Goal: Transaction & Acquisition: Purchase product/service

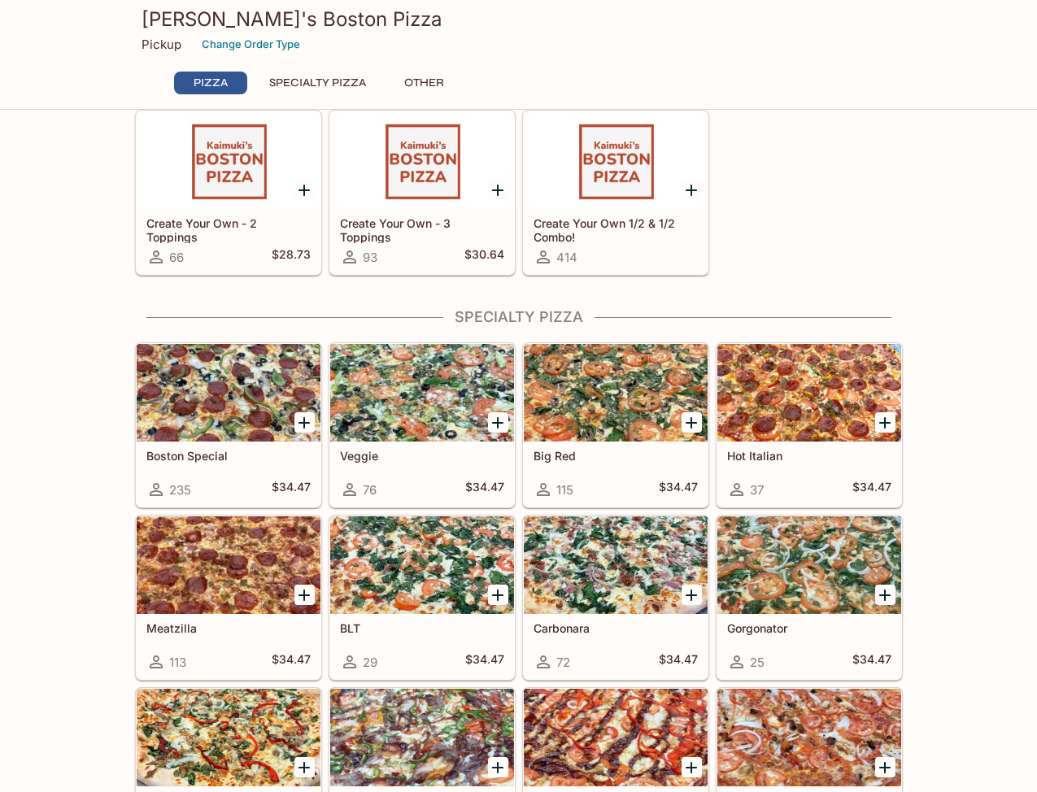
scroll to position [407, 0]
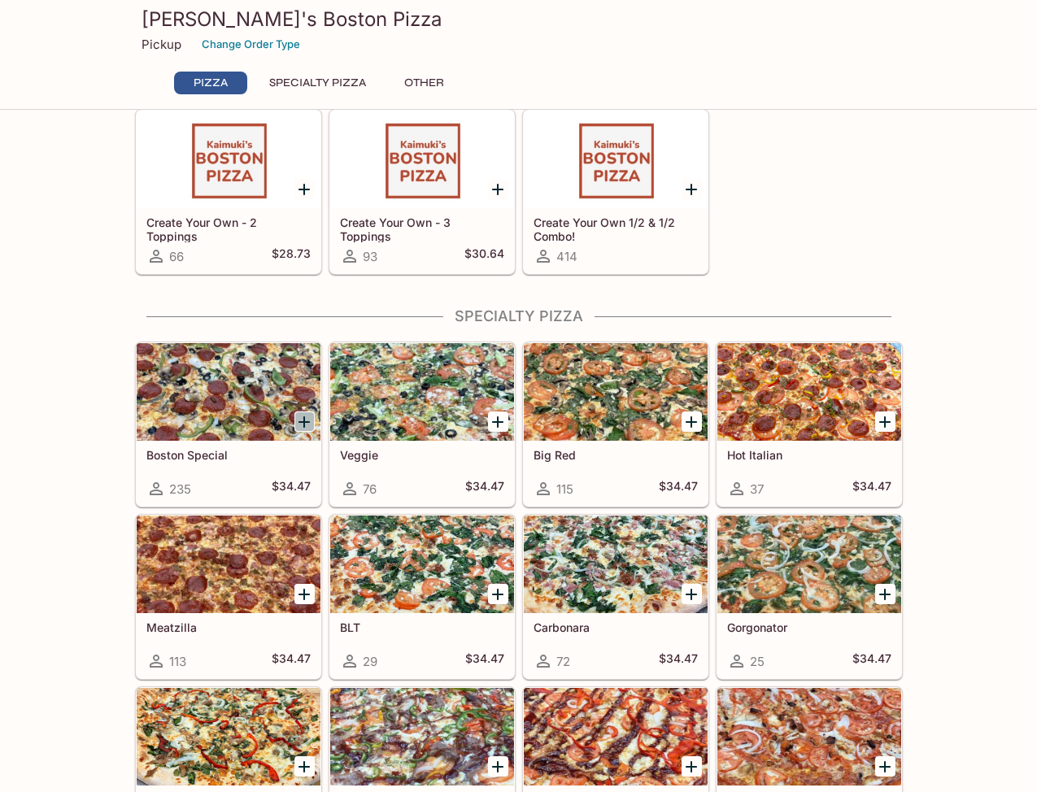
click at [302, 421] on icon "Add Boston Special" at bounding box center [303, 421] width 11 height 11
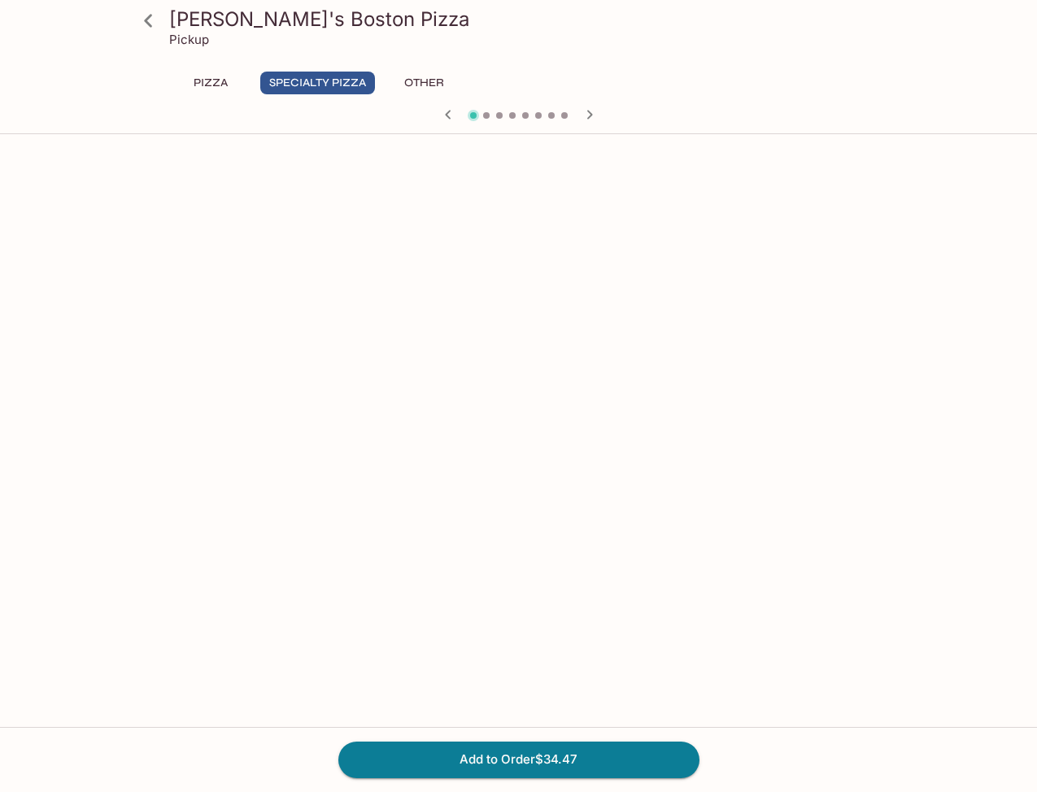
scroll to position [2263, 0]
click at [537, 768] on button "Add to Order $34.47" at bounding box center [518, 760] width 361 height 36
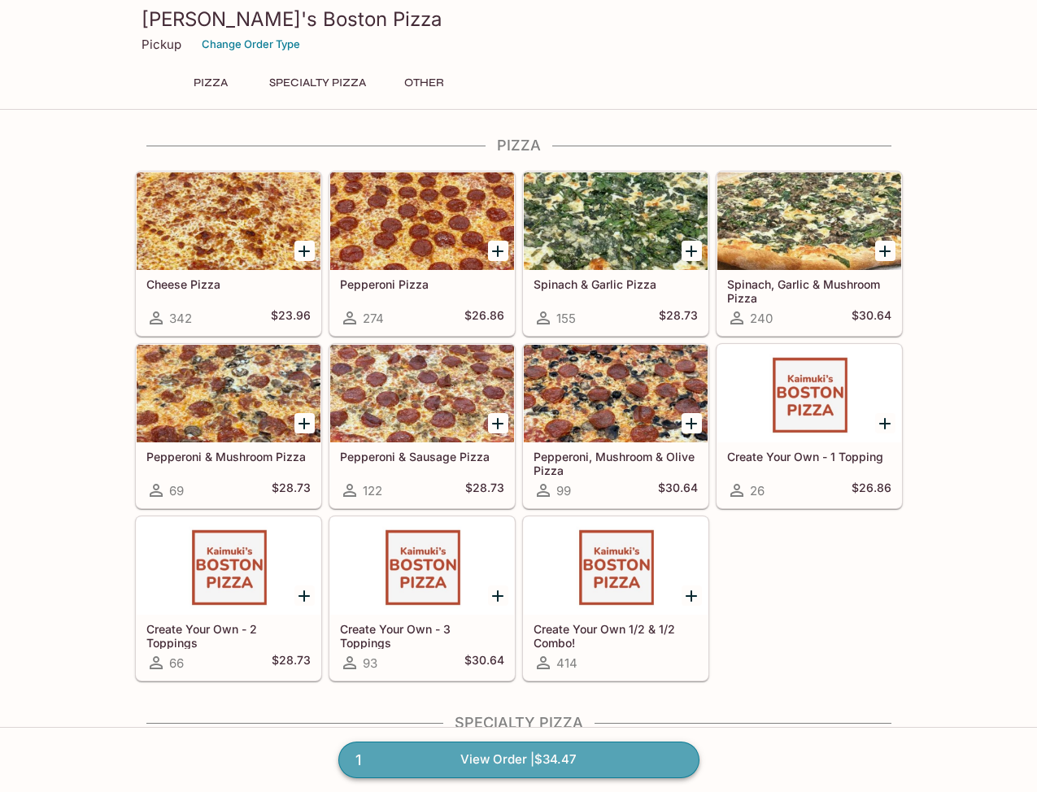
click at [609, 755] on link "1 View Order | $34.47" at bounding box center [518, 760] width 361 height 36
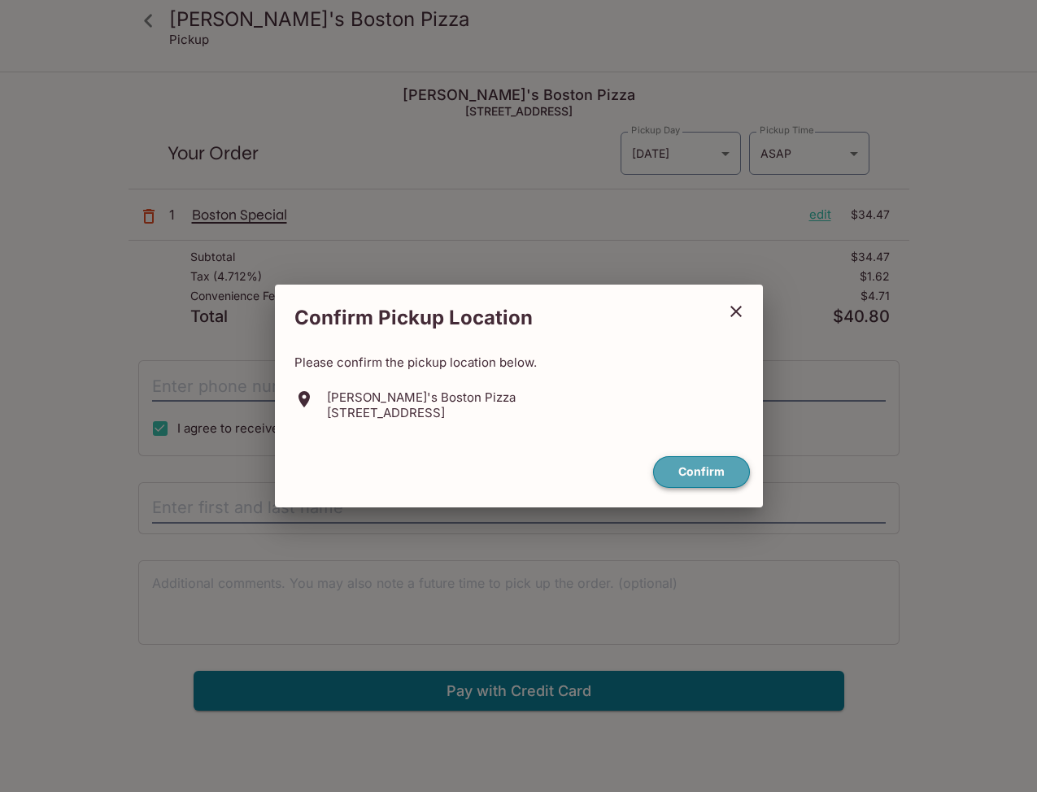
click at [672, 469] on button "Confirm" at bounding box center [701, 472] width 97 height 32
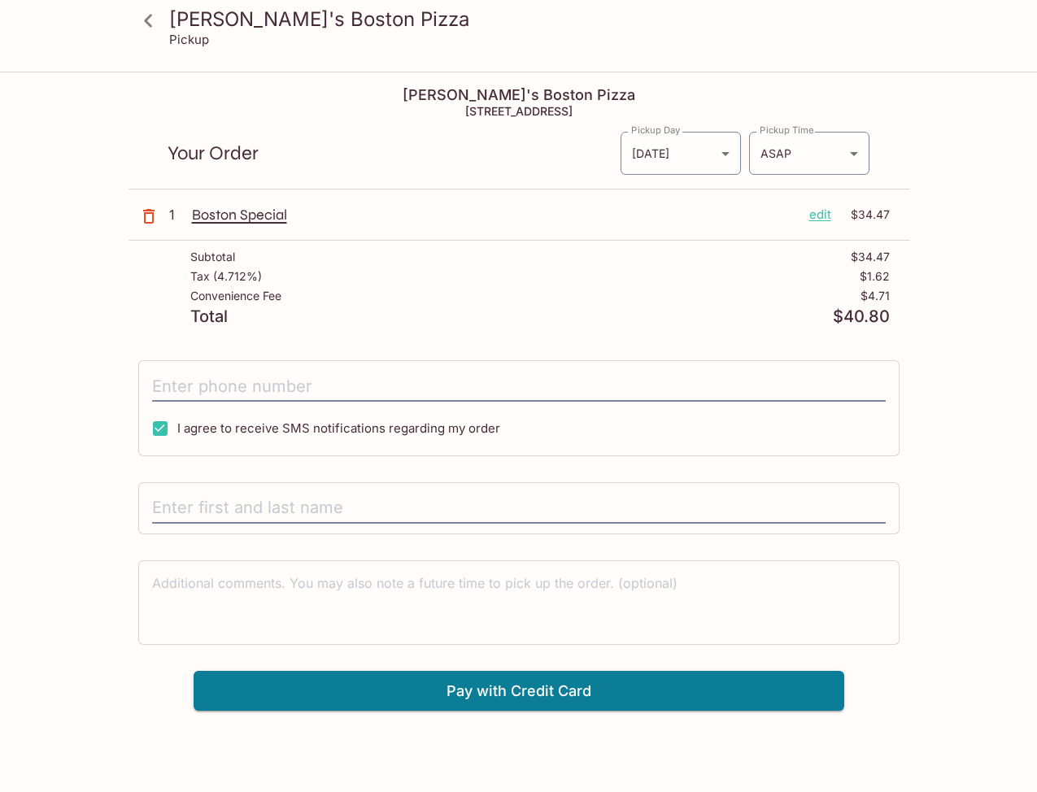
click at [150, 220] on icon "button" at bounding box center [149, 217] width 20 height 20
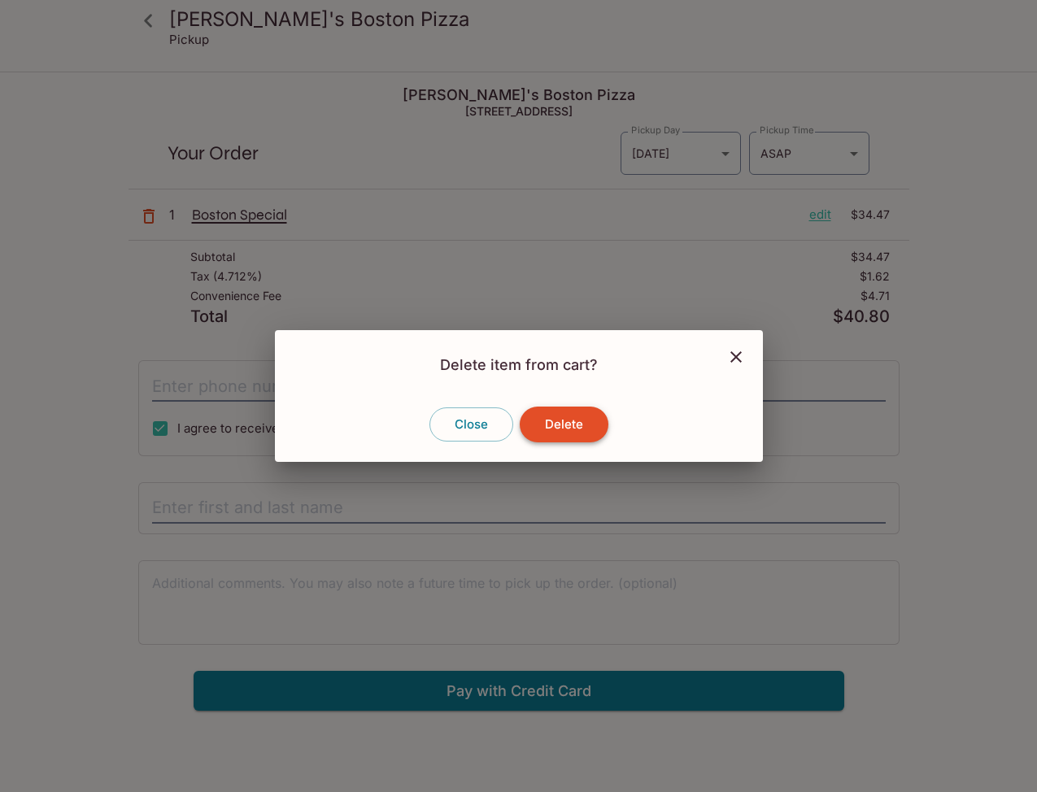
click at [573, 420] on button "Delete" at bounding box center [564, 425] width 89 height 36
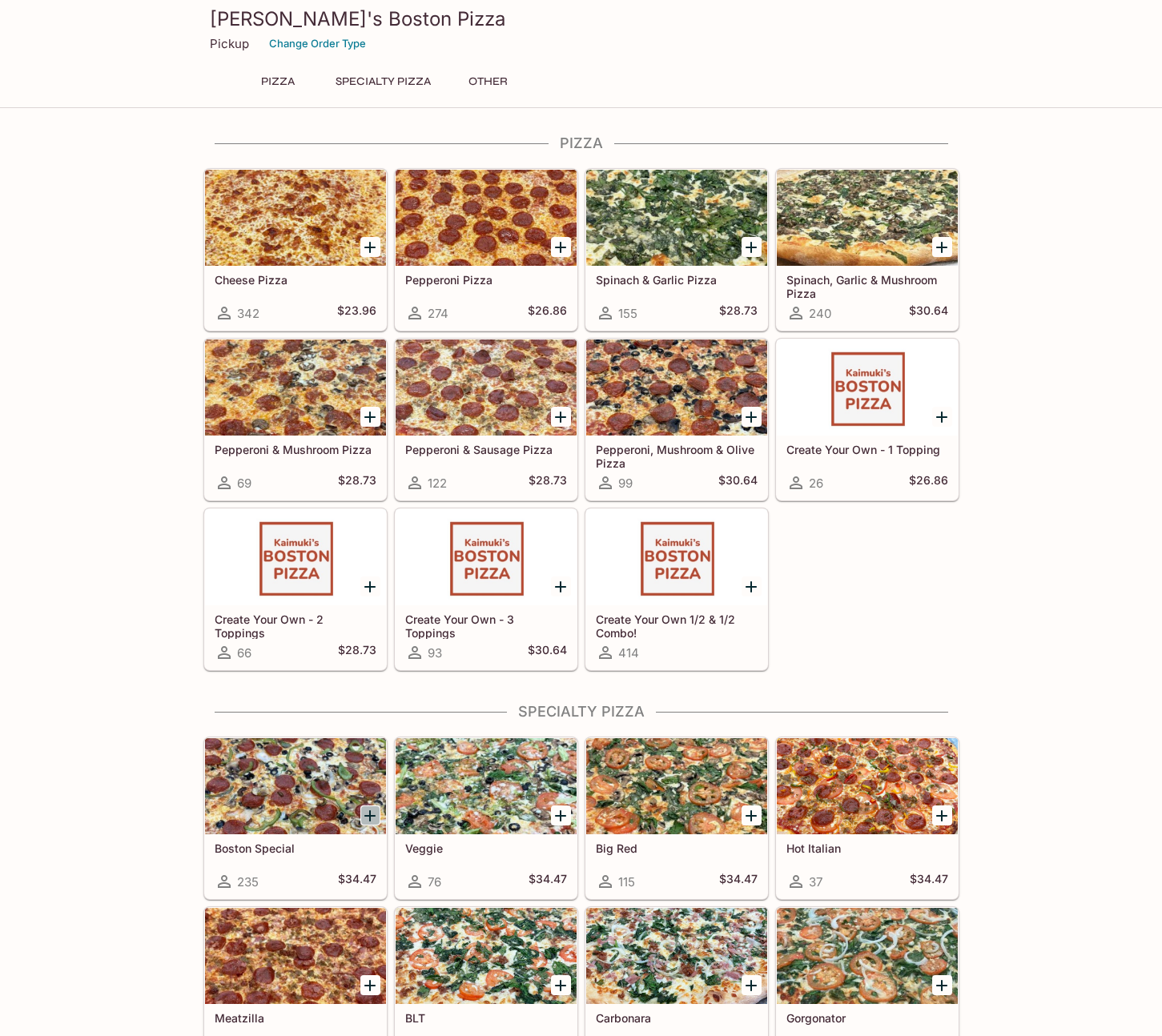
click at [368, 813] on icon "Add Boston Special" at bounding box center [370, 816] width 20 height 20
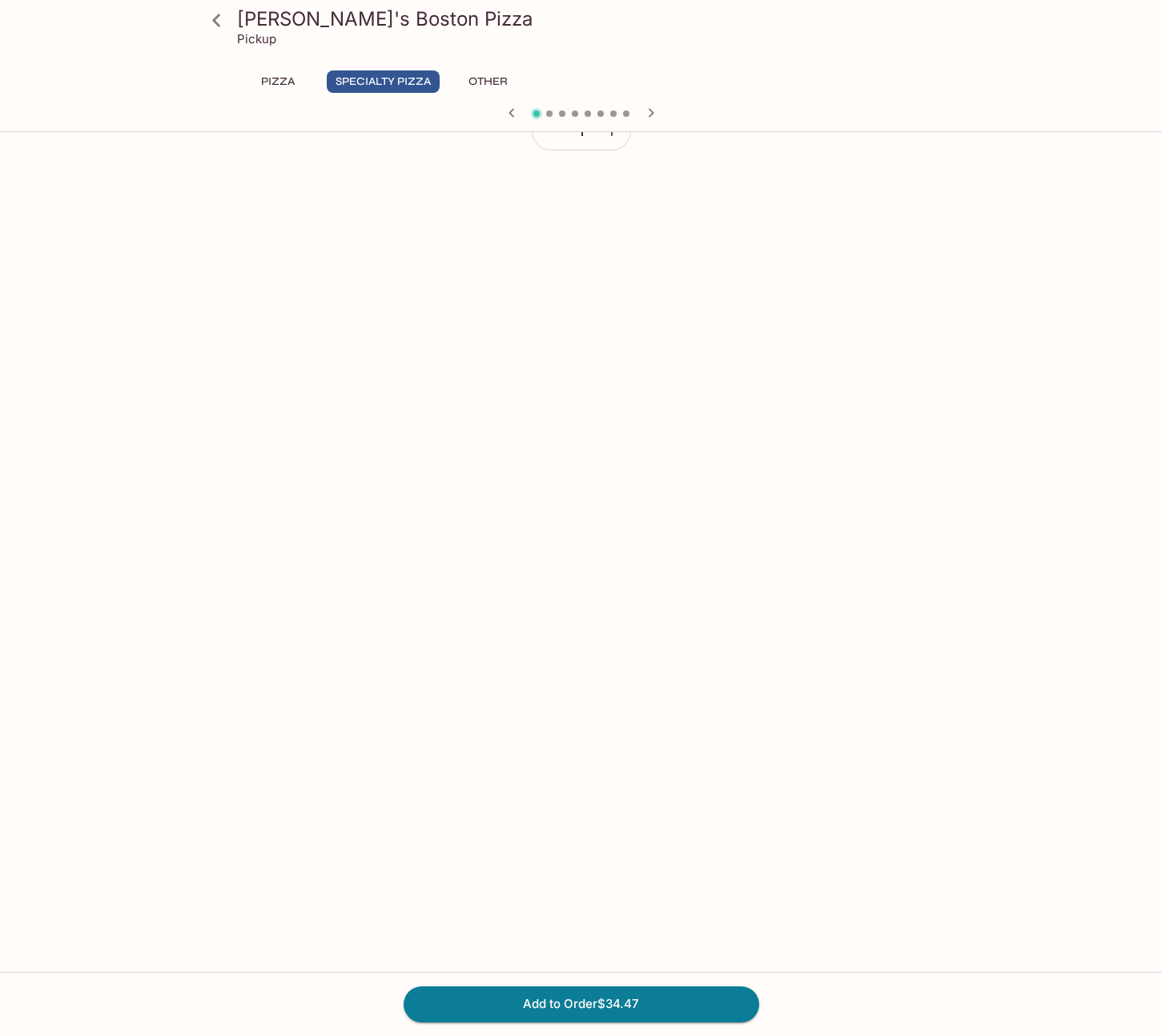
scroll to position [1973, 0]
click at [623, 1001] on button "Add to Order $34.47" at bounding box center [581, 1004] width 355 height 35
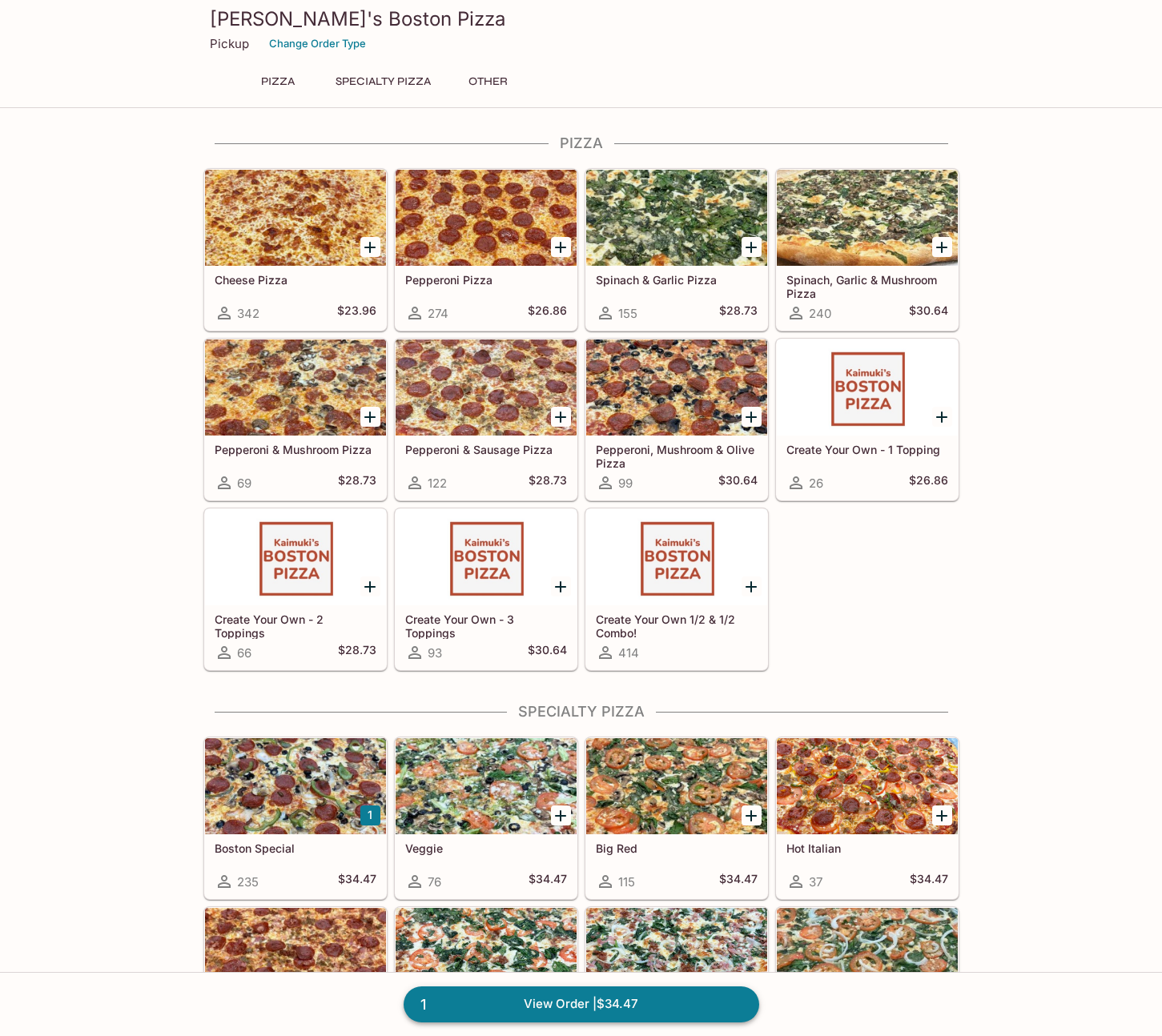
click at [595, 1001] on link "1 View Order | $34.47" at bounding box center [581, 1004] width 355 height 35
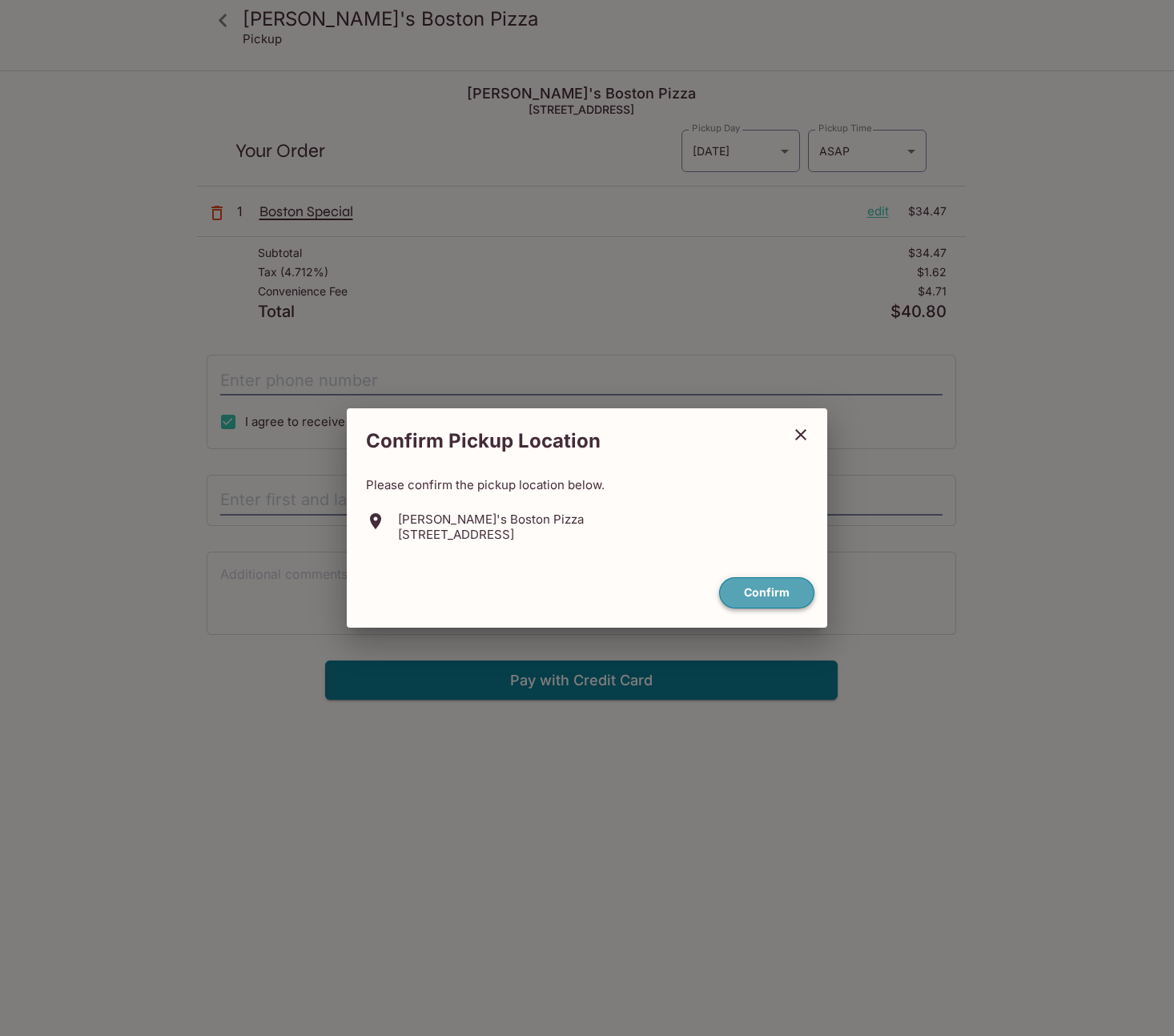
click at [752, 607] on button "Confirm" at bounding box center [766, 593] width 96 height 32
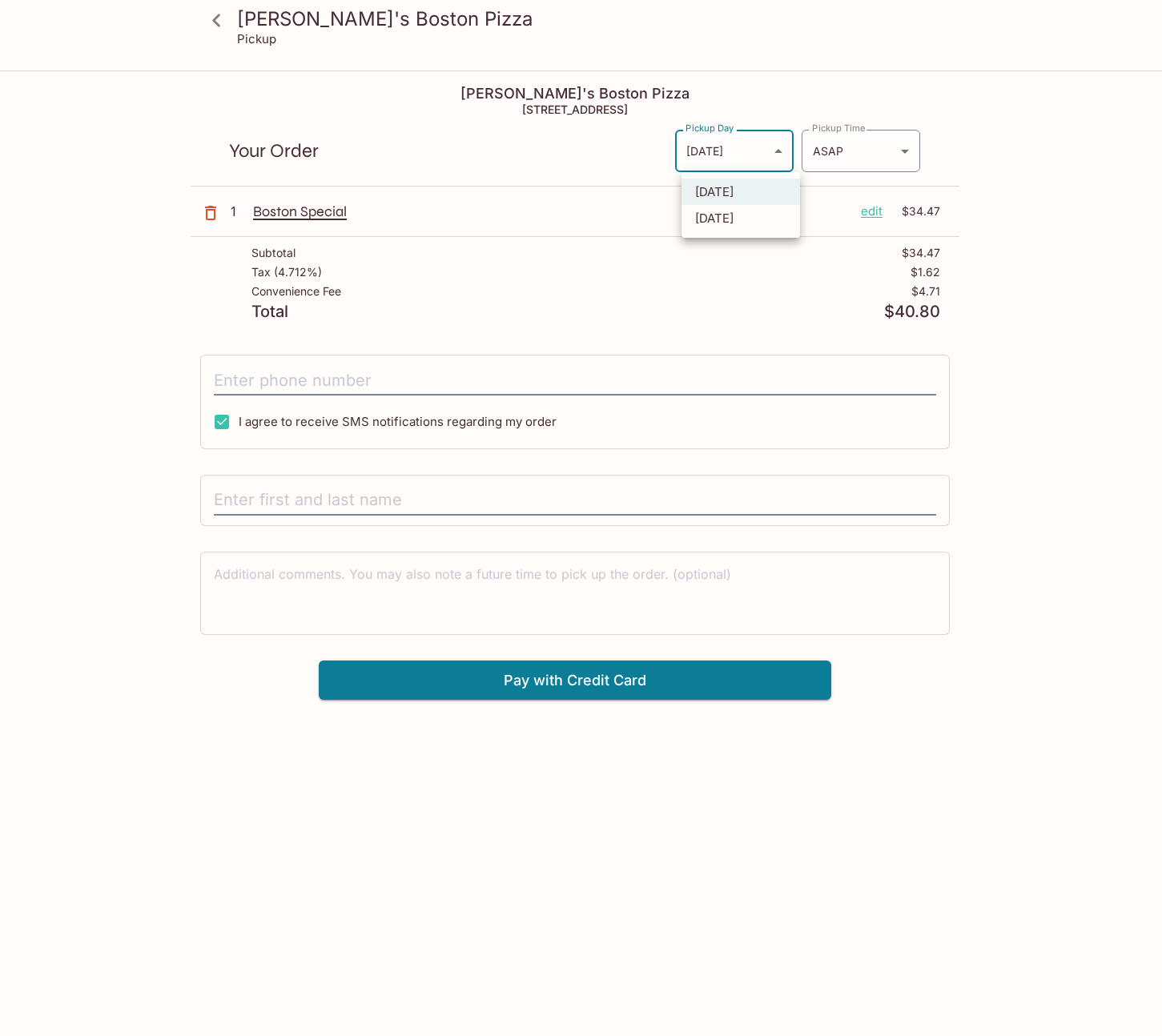
click at [765, 148] on body "Kaimuki's Boston Pizza Pickup Kaimuki's Boston Pizza 3506 Waialae Ave, Honolulu…" at bounding box center [581, 590] width 1162 height 1036
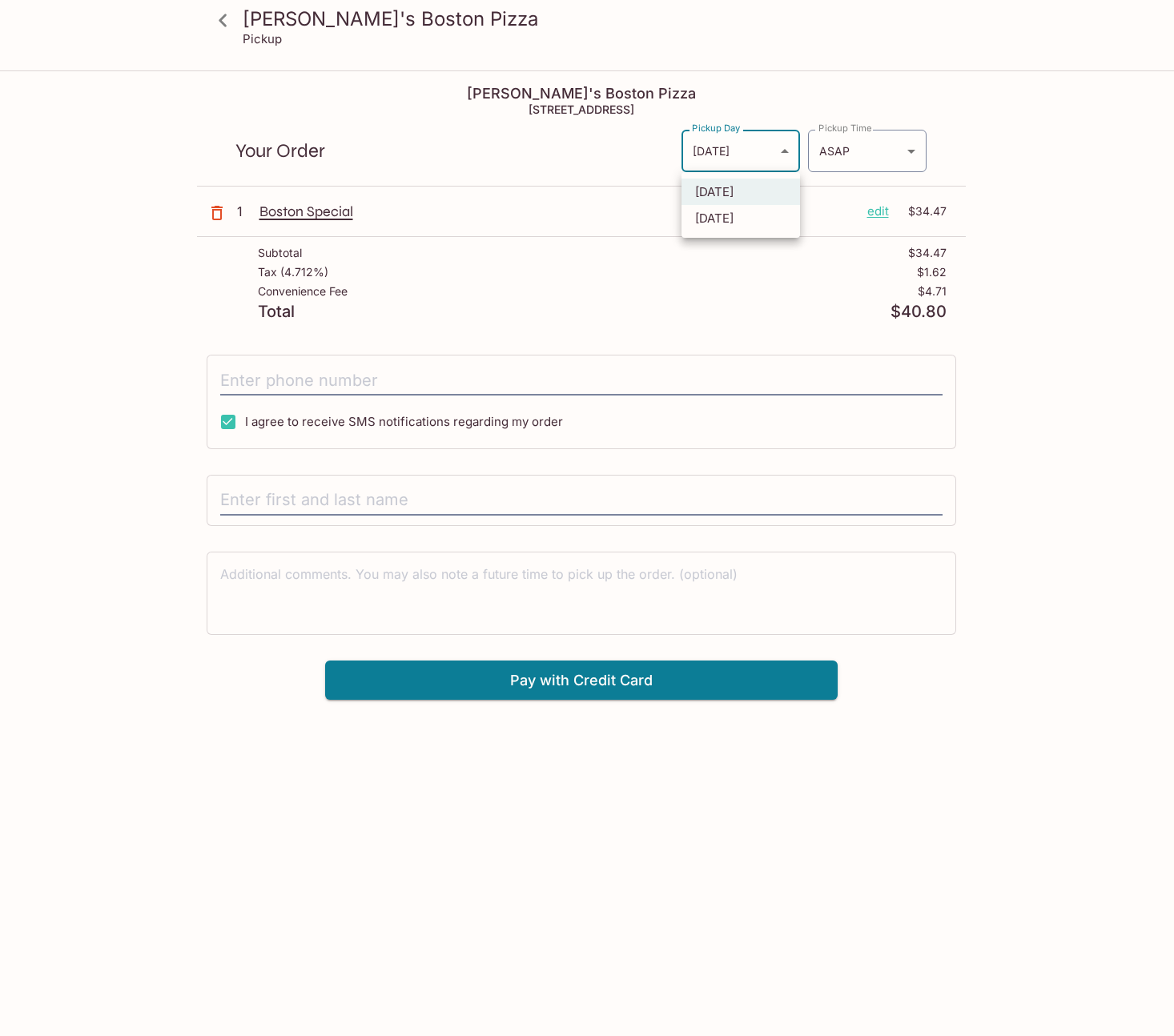
click at [241, 349] on div at bounding box center [587, 518] width 1174 height 1036
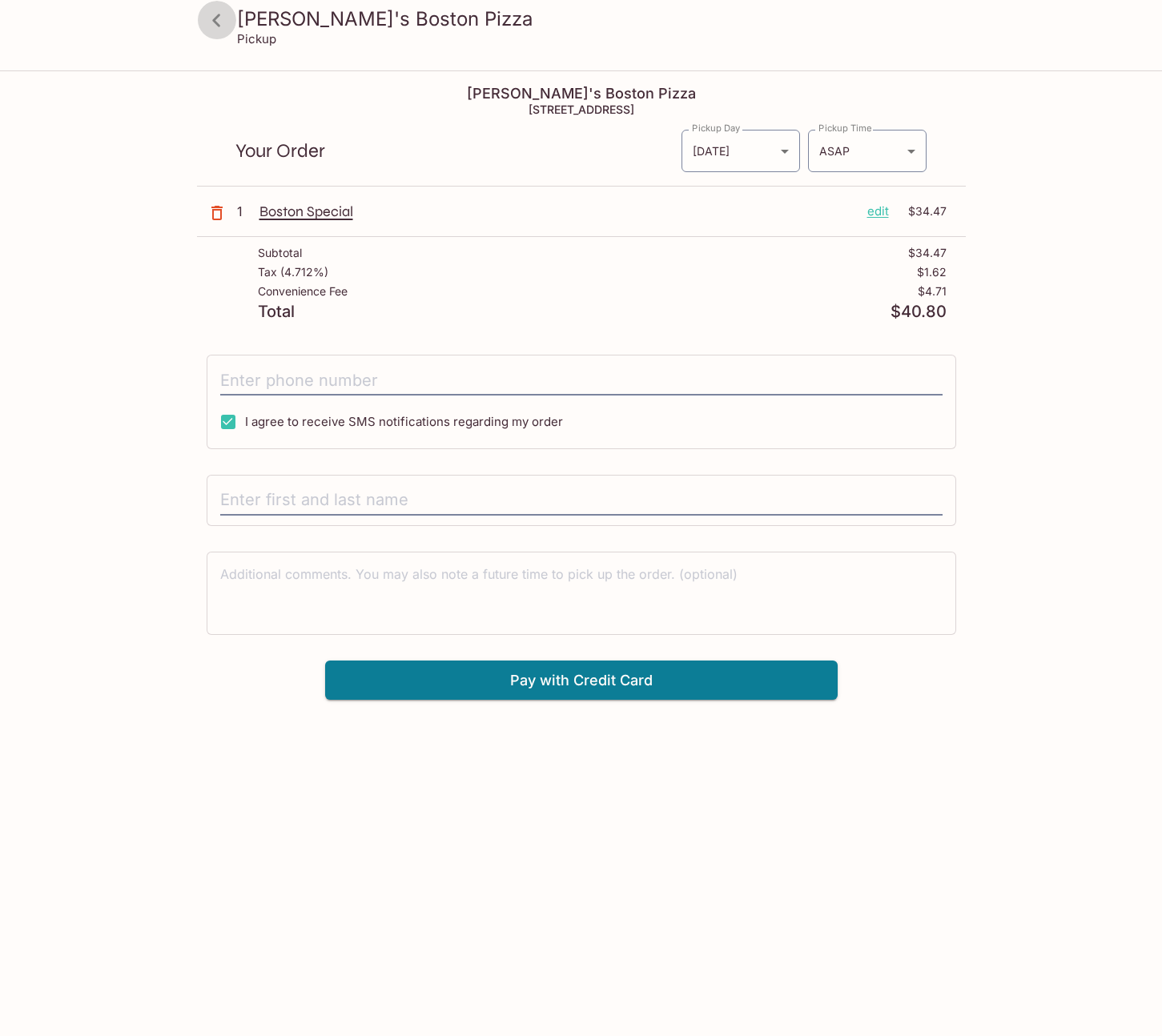
click at [210, 26] on icon at bounding box center [217, 21] width 28 height 28
